Goal: Communication & Community: Answer question/provide support

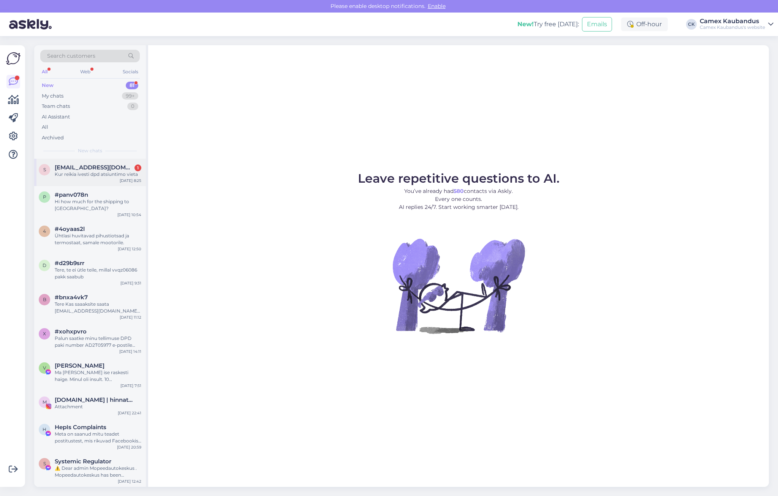
click at [88, 169] on span "[EMAIL_ADDRESS][DOMAIN_NAME]" at bounding box center [94, 167] width 79 height 7
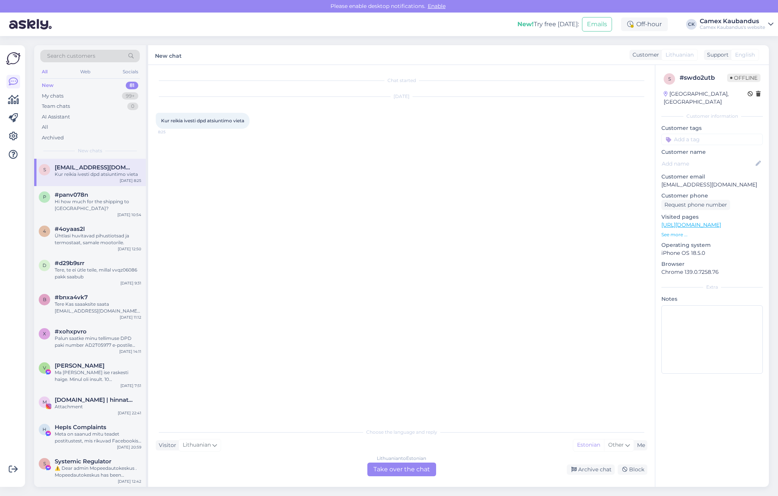
click at [387, 470] on div "Lithuanian to Estonian Take over the chat" at bounding box center [402, 470] width 69 height 14
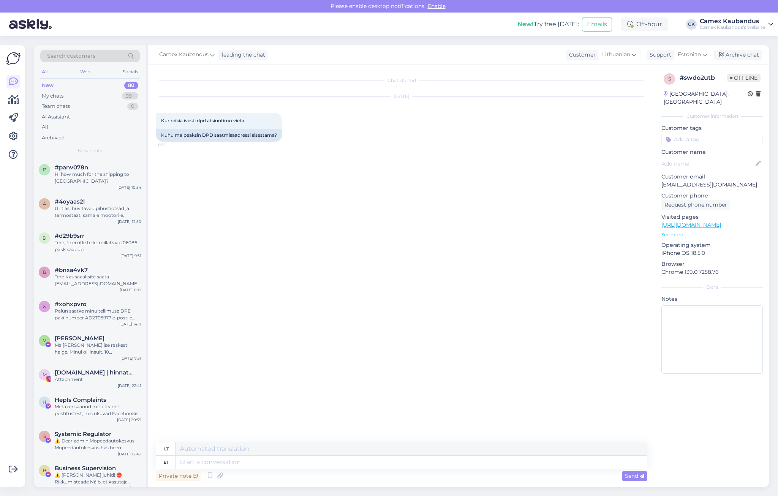
drag, startPoint x: 175, startPoint y: 135, endPoint x: 422, endPoint y: 146, distance: 247.3
click at [422, 146] on div "[DATE] Kur reikia ivesti dpd atsiuntimo vieta 8:25 Kuhu ma peaksin DPD saatmisa…" at bounding box center [402, 120] width 492 height 62
drag, startPoint x: 422, startPoint y: 146, endPoint x: 349, endPoint y: 205, distance: 94.1
click at [349, 205] on div "Chat started [DATE] Kur reikia ivesti dpd atsiuntimo vieta 8:25 Kuhu ma peaksin…" at bounding box center [405, 254] width 499 height 363
drag, startPoint x: 282, startPoint y: 137, endPoint x: 195, endPoint y: 137, distance: 86.7
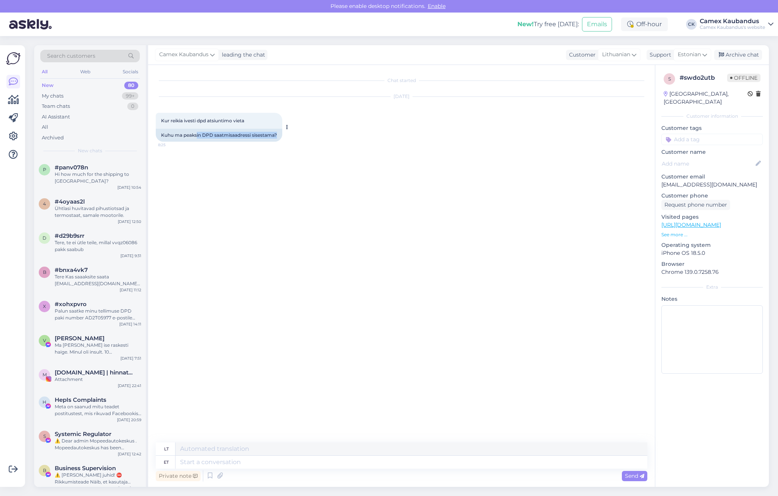
click at [195, 137] on div "Kuhu ma peaksin DPD saatmisaadressi sisestama?" at bounding box center [219, 135] width 127 height 13
click at [194, 137] on div "Kuhu ma peaksin DPD saatmisaadressi sisestama?" at bounding box center [219, 135] width 127 height 13
